Goal: Task Accomplishment & Management: Complete application form

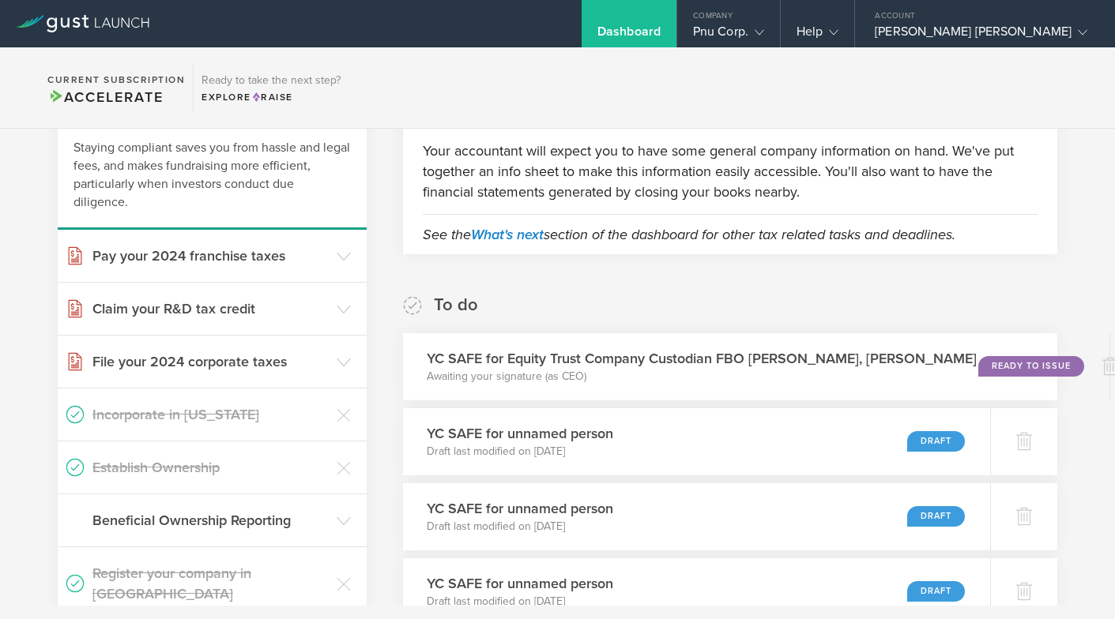
scroll to position [126, 0]
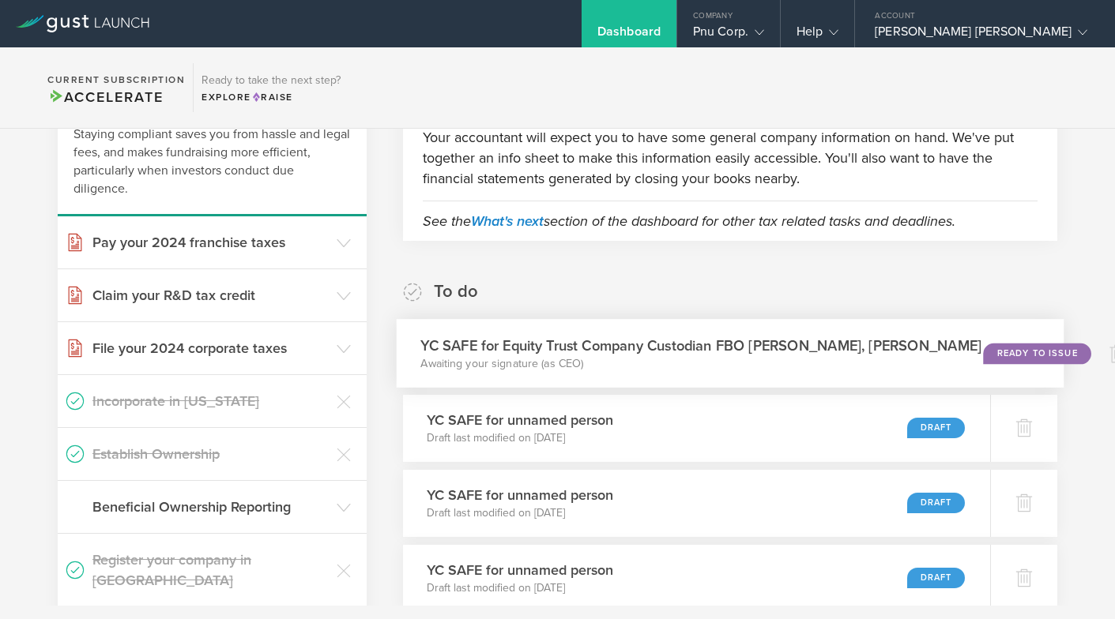
click at [984, 348] on div "Ready to Issue" at bounding box center [1037, 353] width 107 height 21
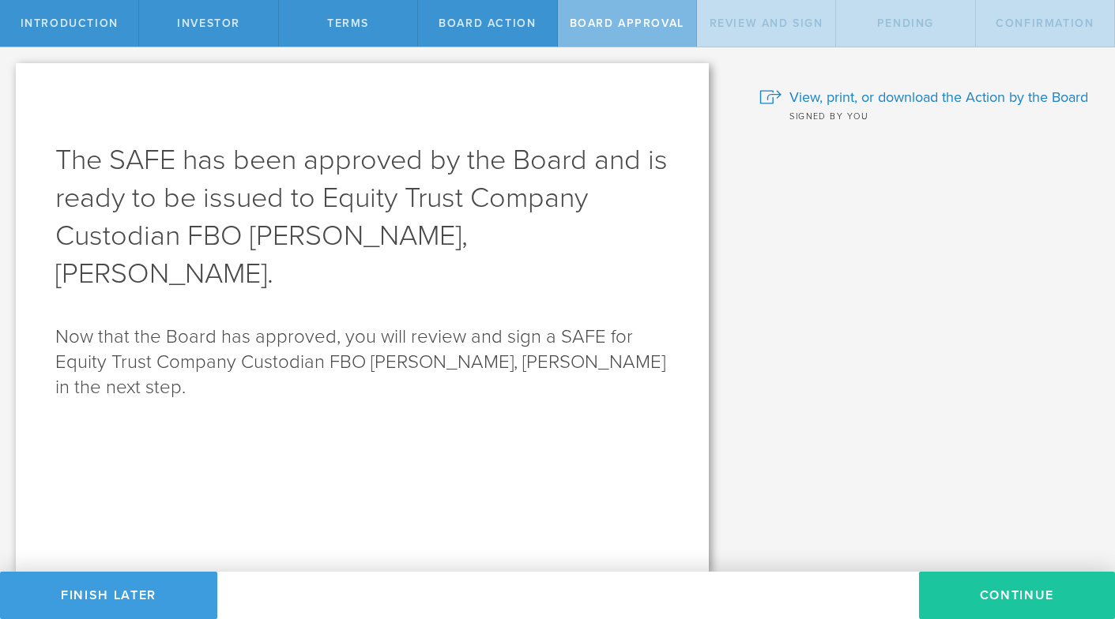
click at [1019, 585] on button "Continue" at bounding box center [1017, 595] width 196 height 47
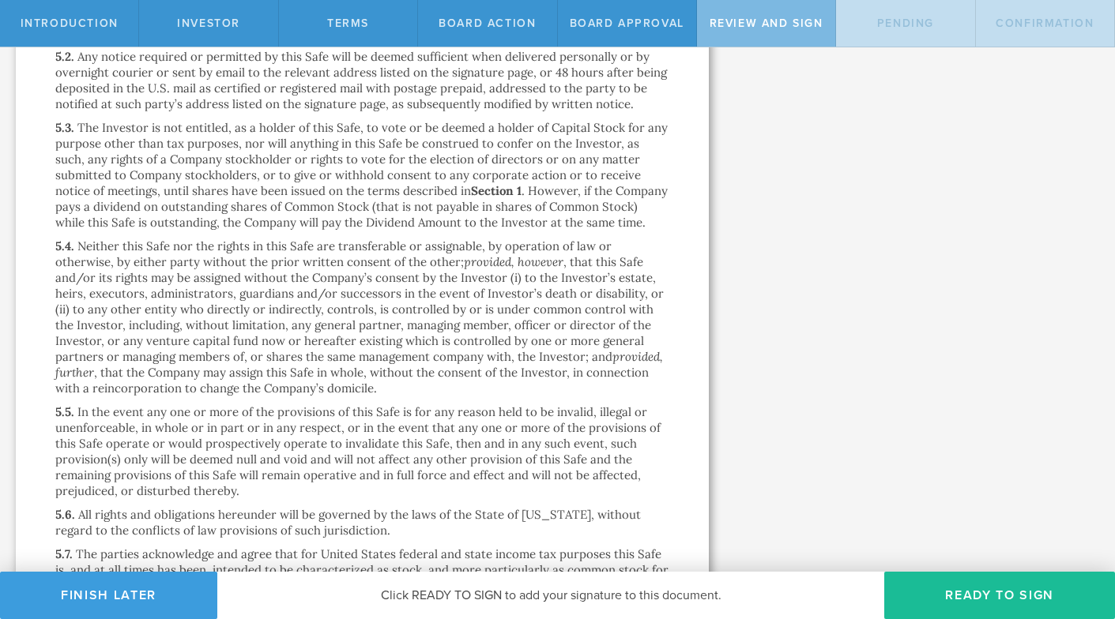
scroll to position [4463, 0]
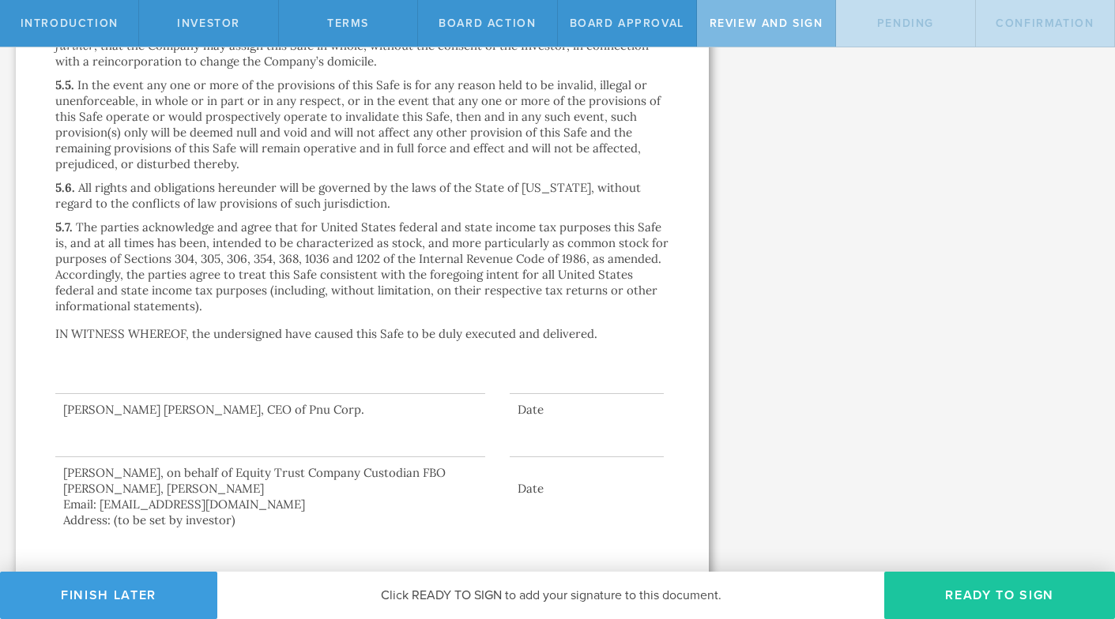
click at [961, 588] on button "Ready to Sign" at bounding box center [999, 595] width 231 height 47
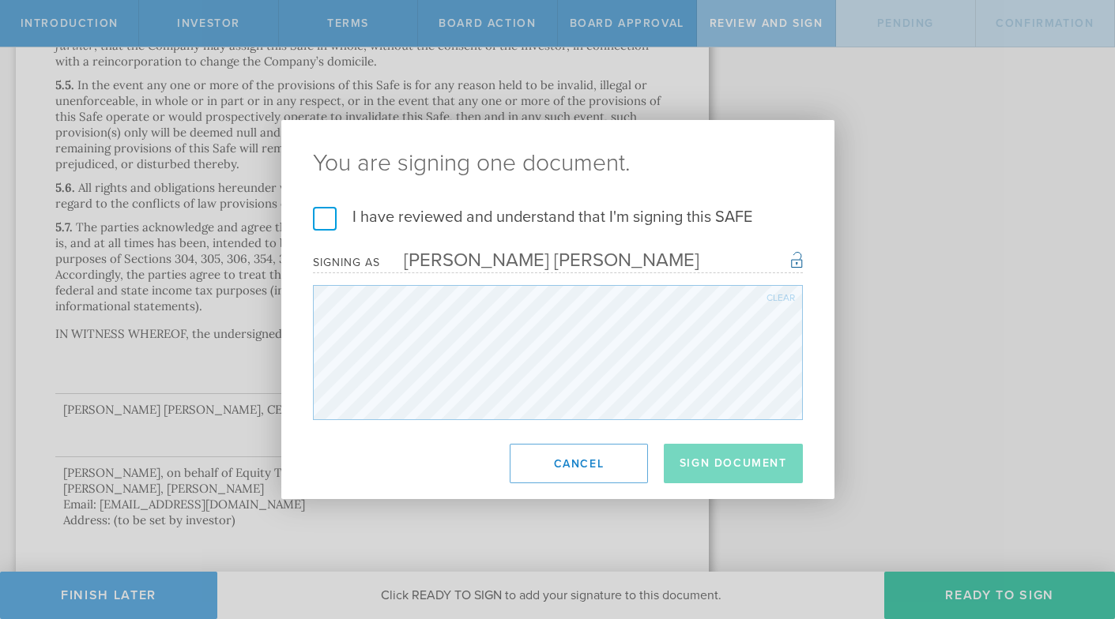
click at [322, 218] on label "I have reviewed and understand that I'm signing this SAFE" at bounding box center [558, 217] width 490 height 21
click at [0, 0] on input "I have reviewed and understand that I'm signing this SAFE" at bounding box center [0, 0] width 0 height 0
click at [720, 469] on button "Sign Document" at bounding box center [733, 463] width 139 height 39
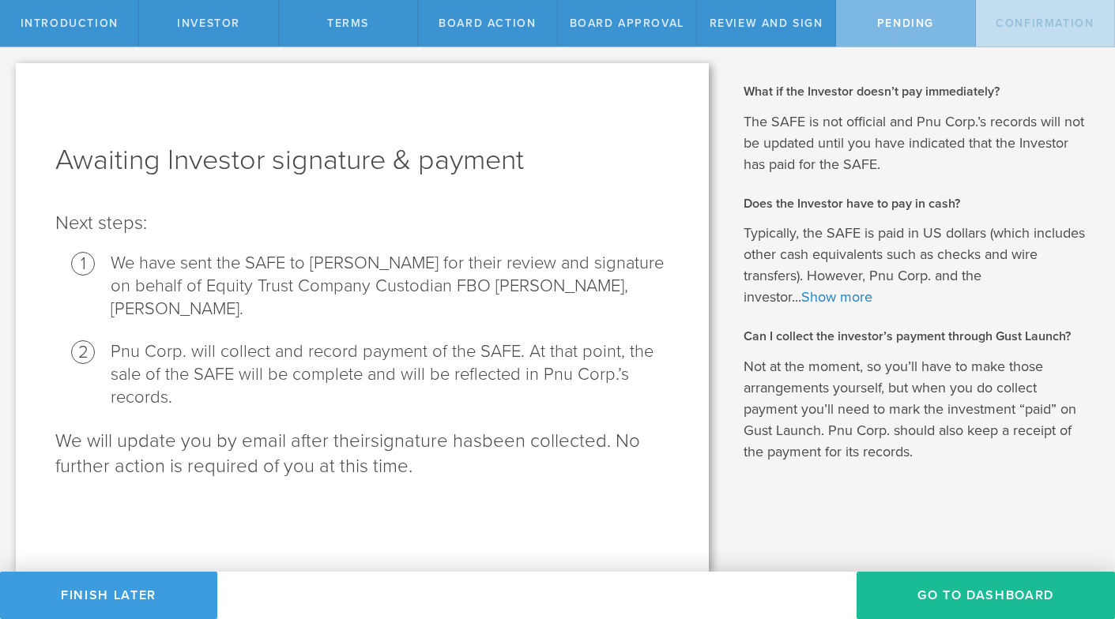
scroll to position [0, 0]
click at [970, 592] on button "Go To Dashboard" at bounding box center [985, 595] width 258 height 47
